Goal: Task Accomplishment & Management: Complete application form

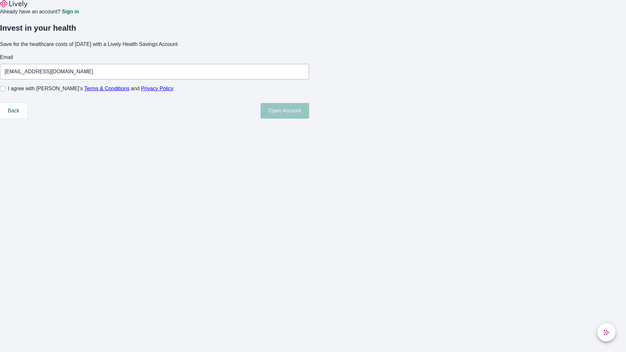
click at [5, 91] on input "I agree with Lively’s Terms & Conditions and Privacy Policy" at bounding box center [2, 88] width 5 height 5
checkbox input "true"
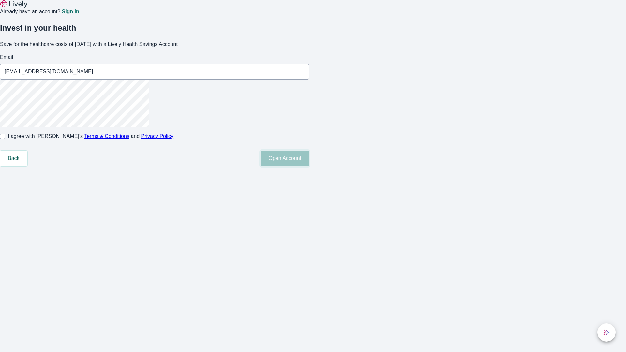
click at [309, 166] on button "Open Account" at bounding box center [284, 159] width 49 height 16
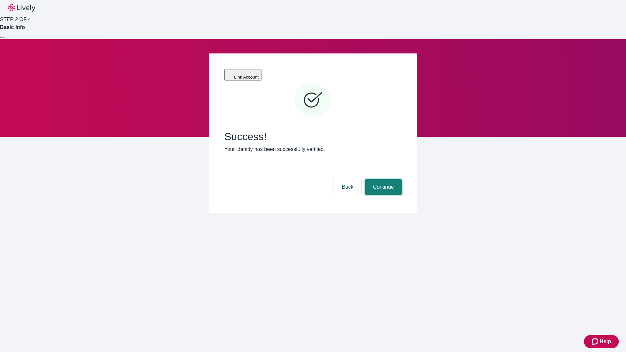
click at [382, 179] on button "Continue" at bounding box center [383, 187] width 37 height 16
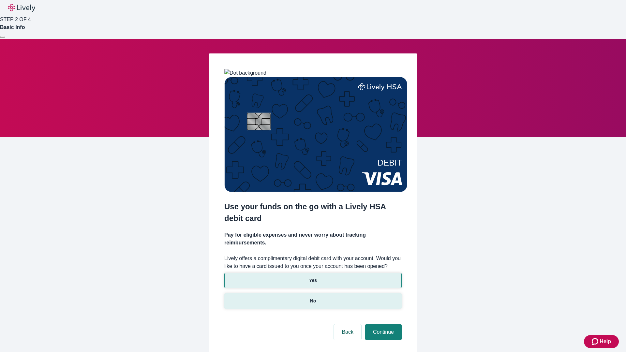
click at [313, 298] on p "No" at bounding box center [313, 301] width 6 height 7
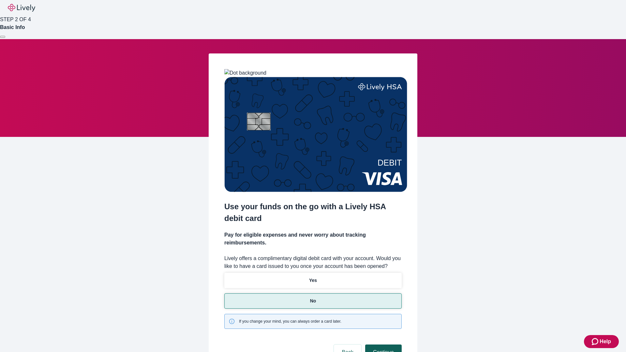
click at [382, 344] on button "Continue" at bounding box center [383, 352] width 37 height 16
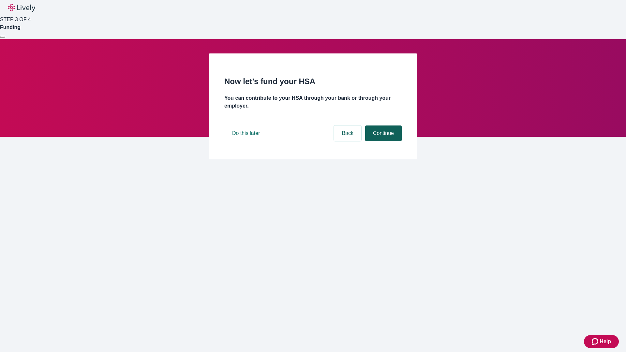
click at [382, 141] on button "Continue" at bounding box center [383, 133] width 37 height 16
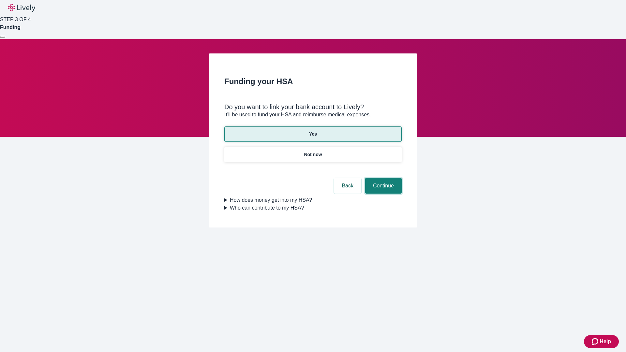
click at [382, 178] on button "Continue" at bounding box center [383, 186] width 37 height 16
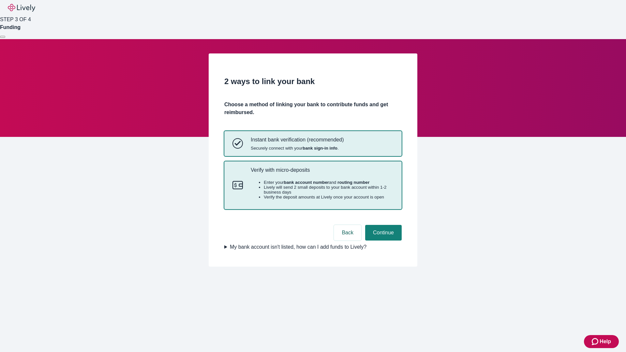
click at [322, 173] on p "Verify with micro-deposits" at bounding box center [322, 170] width 143 height 6
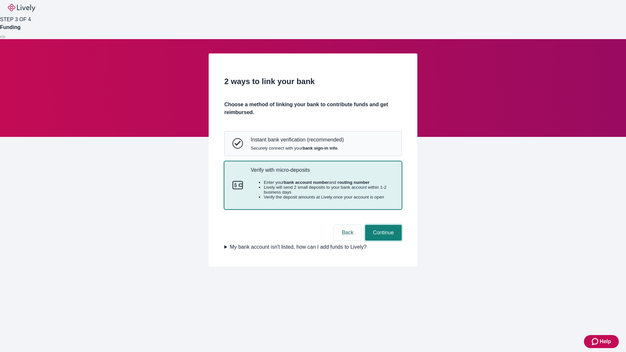
click at [382, 241] on button "Continue" at bounding box center [383, 233] width 37 height 16
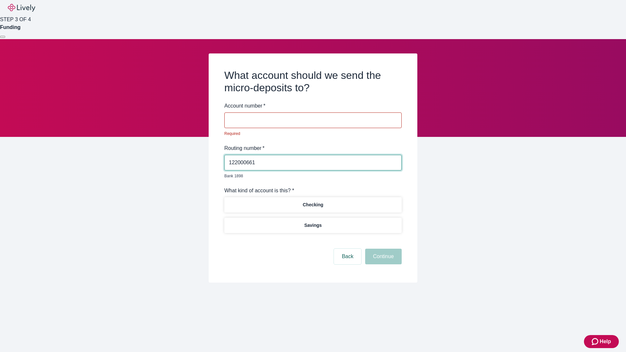
type input "122000661"
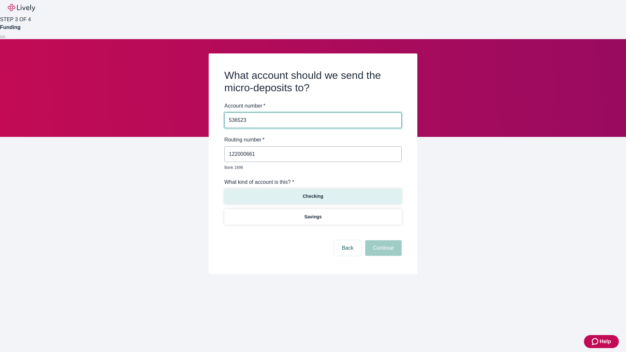
type input "536523"
click at [313, 193] on p "Checking" at bounding box center [312, 196] width 21 height 7
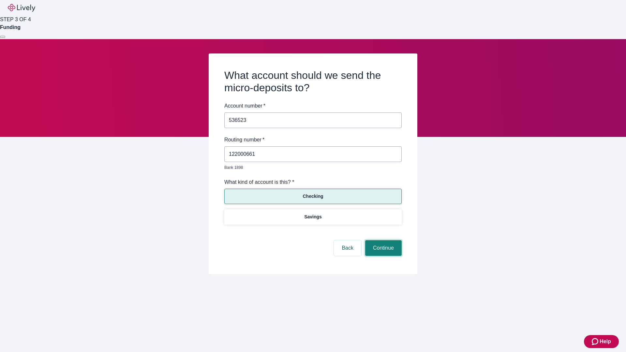
click at [382, 241] on button "Continue" at bounding box center [383, 248] width 37 height 16
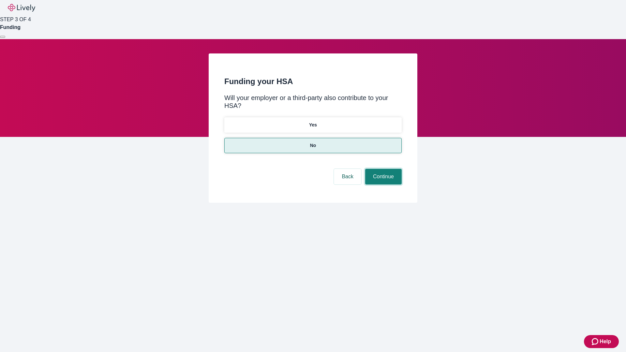
click at [382, 169] on button "Continue" at bounding box center [383, 177] width 37 height 16
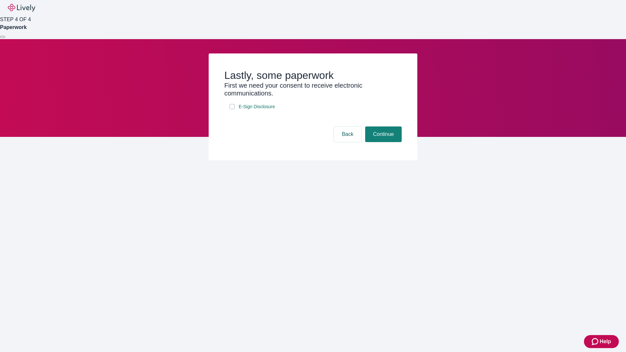
click at [232, 109] on input "E-Sign Disclosure" at bounding box center [231, 106] width 5 height 5
checkbox input "true"
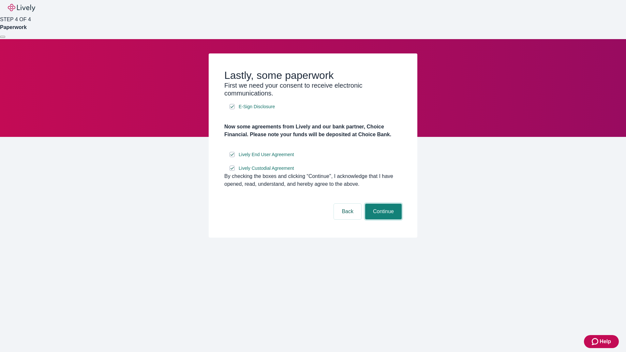
click at [382, 219] on button "Continue" at bounding box center [383, 212] width 37 height 16
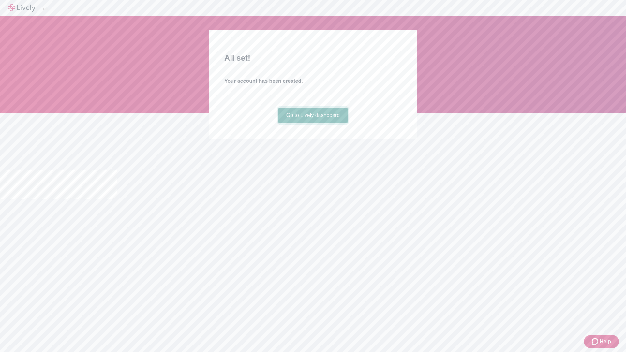
click at [313, 123] on link "Go to Lively dashboard" at bounding box center [312, 116] width 69 height 16
